Goal: Task Accomplishment & Management: Manage account settings

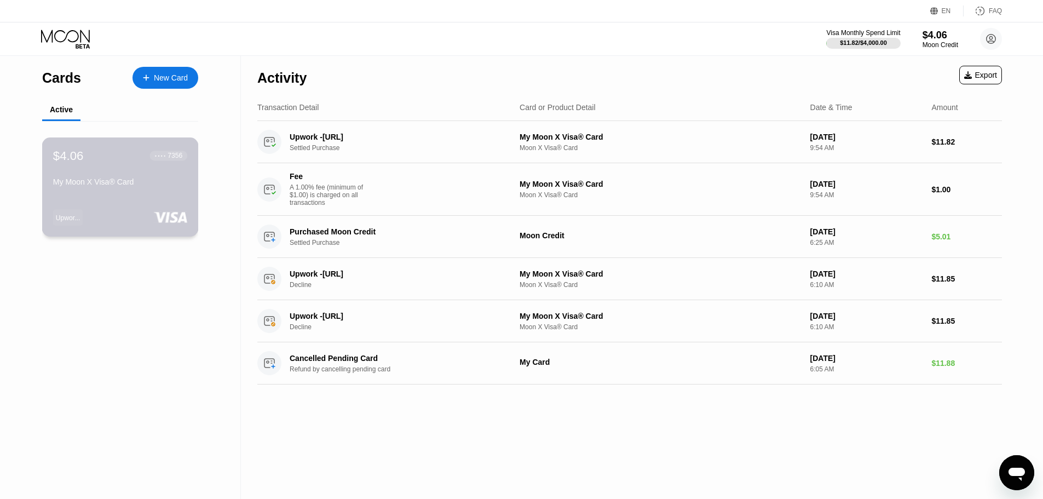
click at [143, 175] on div "$4.06 ● ● ● ● 7356 My Moon X Visa® Card" at bounding box center [120, 169] width 134 height 42
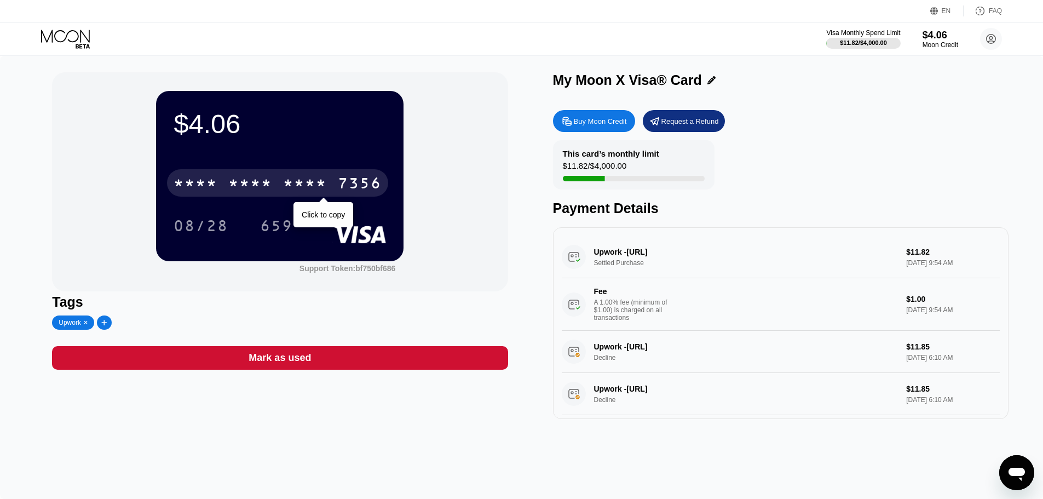
click at [260, 182] on div "* * * *" at bounding box center [250, 185] width 44 height 18
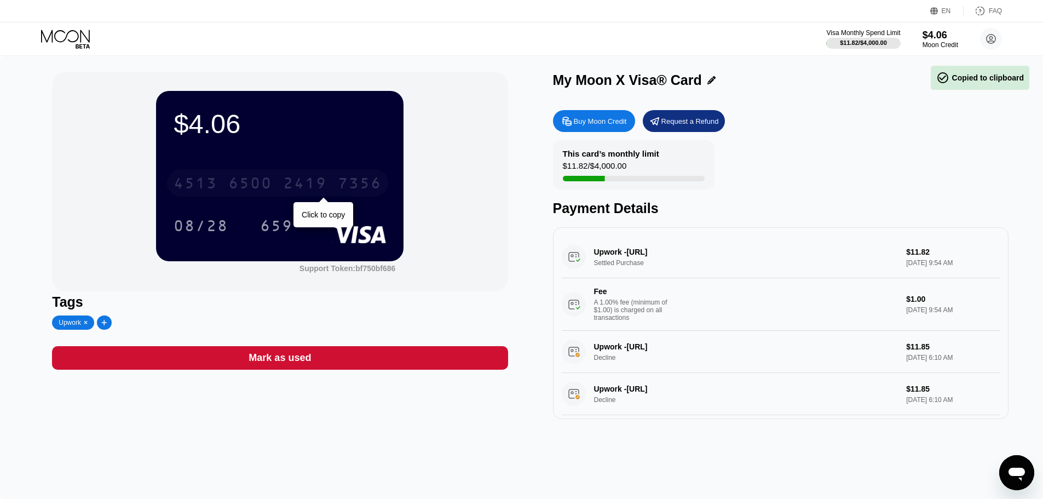
drag, startPoint x: 293, startPoint y: 190, endPoint x: 293, endPoint y: 198, distance: 7.1
click at [294, 192] on div "2419" at bounding box center [305, 185] width 44 height 18
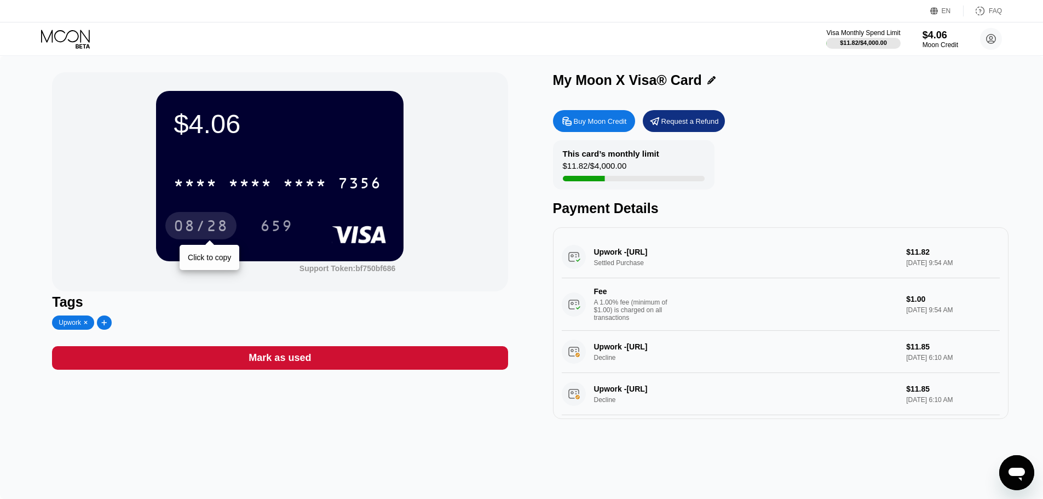
click at [226, 221] on div "08/28" at bounding box center [200, 227] width 55 height 18
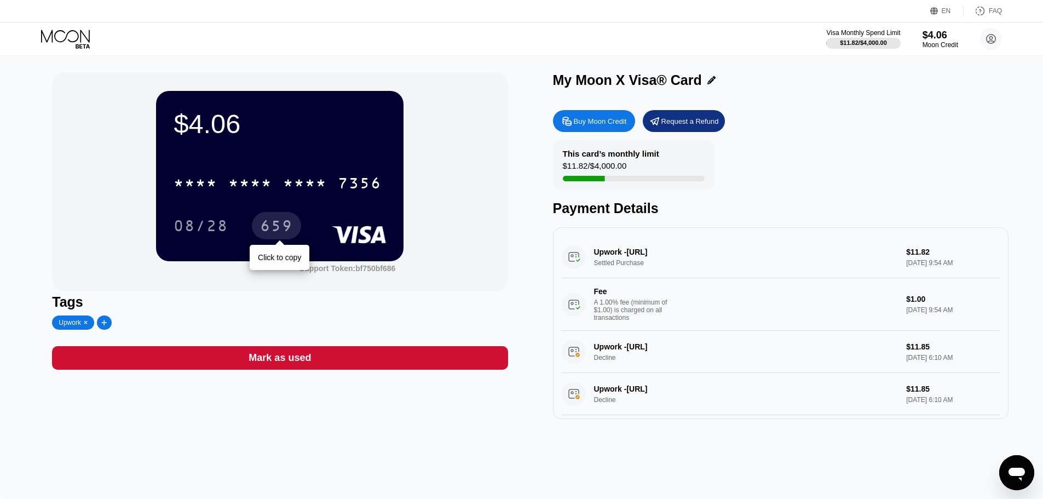
click at [272, 233] on div "659" at bounding box center [276, 227] width 33 height 18
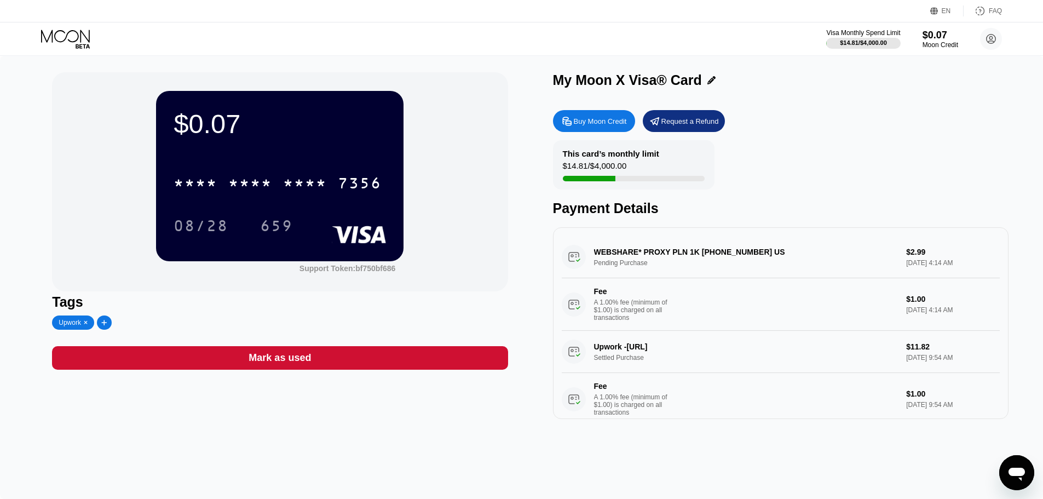
click at [634, 173] on div "This card’s monthly limit $14.81 / $4,000.00" at bounding box center [633, 164] width 161 height 49
click at [1008, 193] on div "This card’s monthly limit $14.81 / $4,000.00 Payment Details" at bounding box center [780, 178] width 455 height 76
